Goal: Find contact information: Find contact information

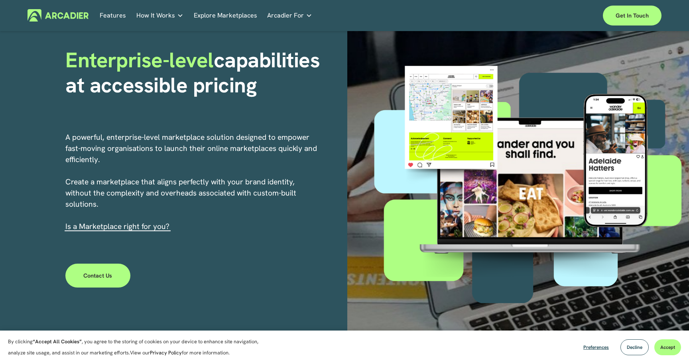
scroll to position [57, 0]
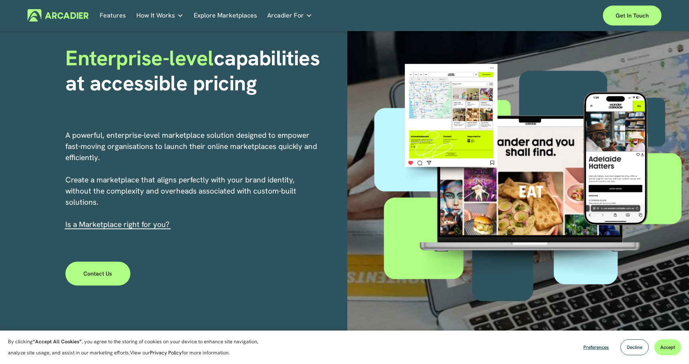
click at [118, 224] on link "s a Marketplace right for you?" at bounding box center [118, 225] width 102 height 10
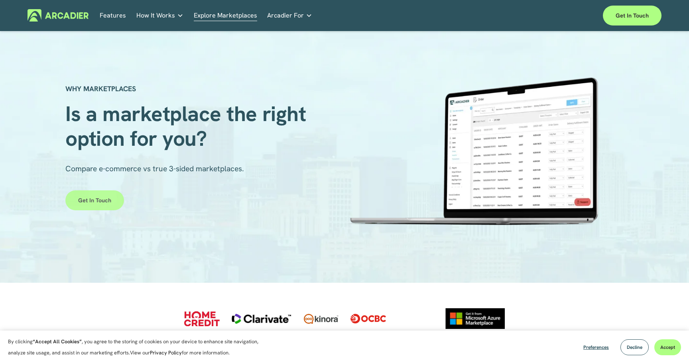
click at [101, 205] on link "Get in touch" at bounding box center [94, 201] width 59 height 20
